Goal: Task Accomplishment & Management: Use online tool/utility

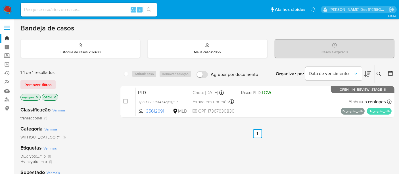
click at [60, 12] on input at bounding box center [89, 9] width 136 height 7
paste input "w06ZyUk9bpBL6y3sQ3IySIiZ"
type input "w06ZyUk9bpBL6y3sQ3IySIiZ"
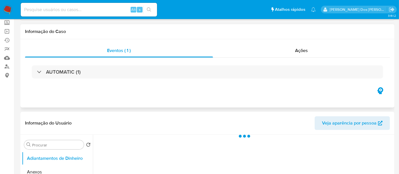
scroll to position [94, 0]
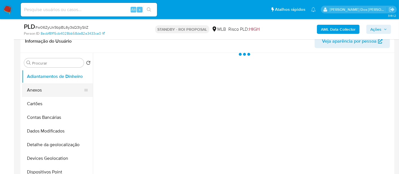
select select "10"
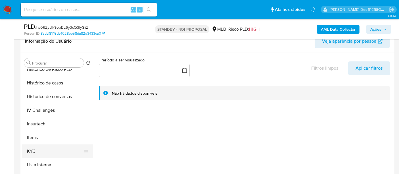
scroll to position [220, 0]
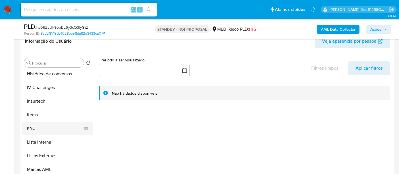
click at [35, 127] on button "KYC" at bounding box center [55, 128] width 66 height 14
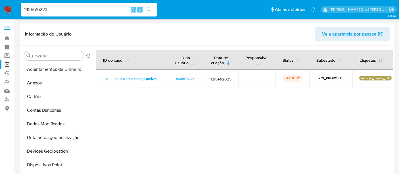
select select "10"
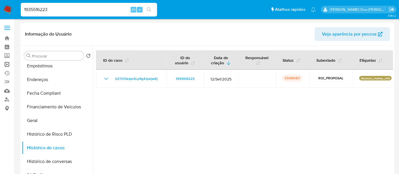
drag, startPoint x: 7, startPoint y: 63, endPoint x: 13, endPoint y: 63, distance: 6.5
click at [7, 63] on link "Operações em massa" at bounding box center [34, 64] width 68 height 9
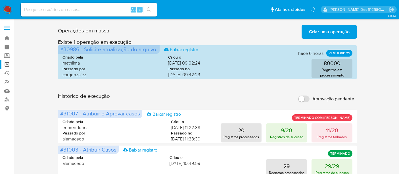
click at [323, 31] on span "Criar uma operação" at bounding box center [329, 32] width 41 height 12
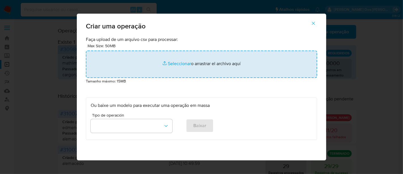
click at [180, 62] on input "file" at bounding box center [202, 64] width 232 height 27
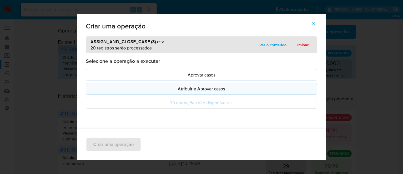
click at [199, 89] on p "Atribuir e Aprovar casos" at bounding box center [202, 88] width 222 height 7
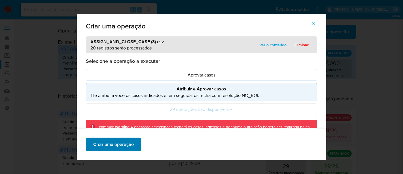
click at [119, 143] on span "Criar uma operação" at bounding box center [113, 144] width 41 height 12
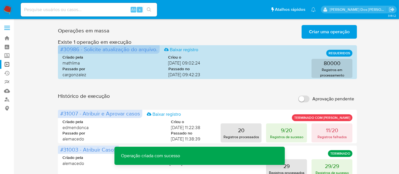
click at [318, 35] on span "Criar uma operação" at bounding box center [329, 32] width 41 height 12
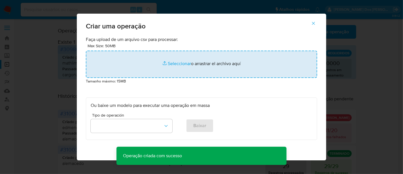
click at [181, 64] on input "file" at bounding box center [202, 64] width 232 height 27
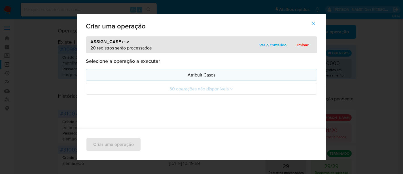
drag, startPoint x: 181, startPoint y: 64, endPoint x: 203, endPoint y: 76, distance: 25.6
click at [205, 76] on p "Atribuir Casos" at bounding box center [202, 74] width 222 height 7
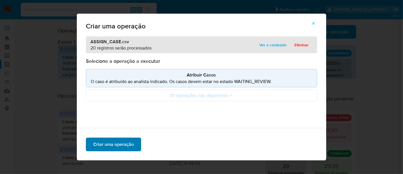
click at [119, 142] on span "Criar uma operação" at bounding box center [113, 144] width 41 height 12
